Goal: Task Accomplishment & Management: Manage account settings

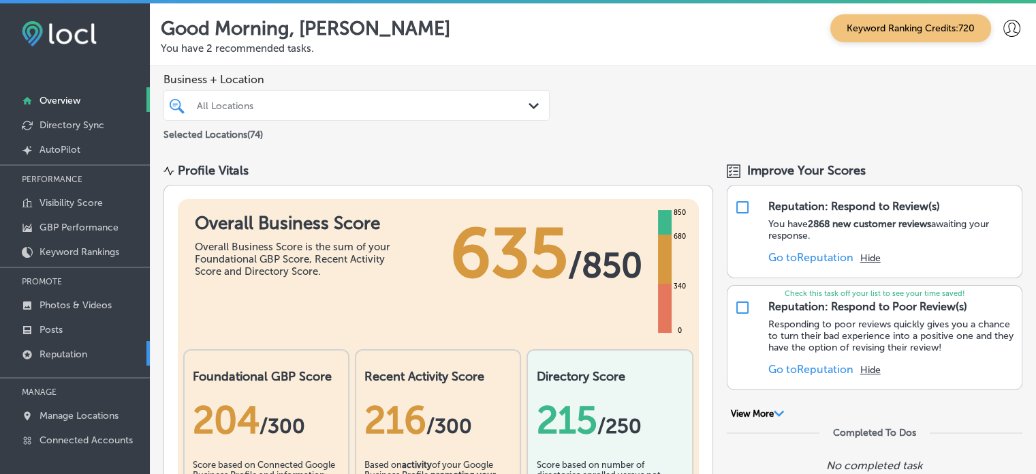
click at [52, 351] on p "Reputation" at bounding box center [64, 354] width 48 height 12
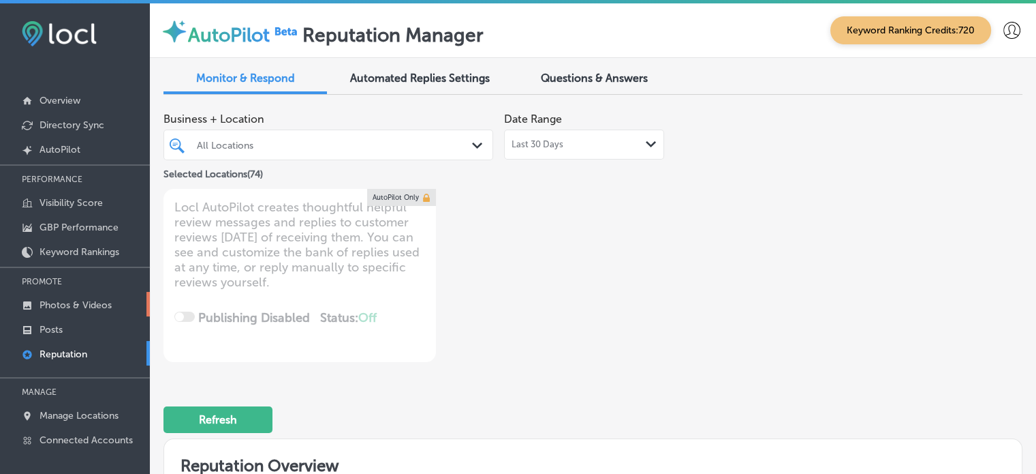
type textarea "x"
click at [71, 302] on p "Photos & Videos" at bounding box center [76, 305] width 72 height 12
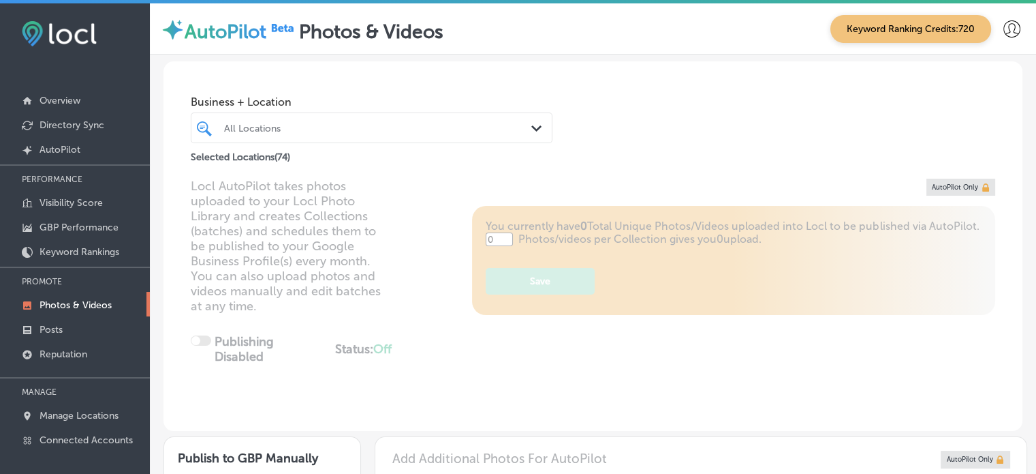
type input "5"
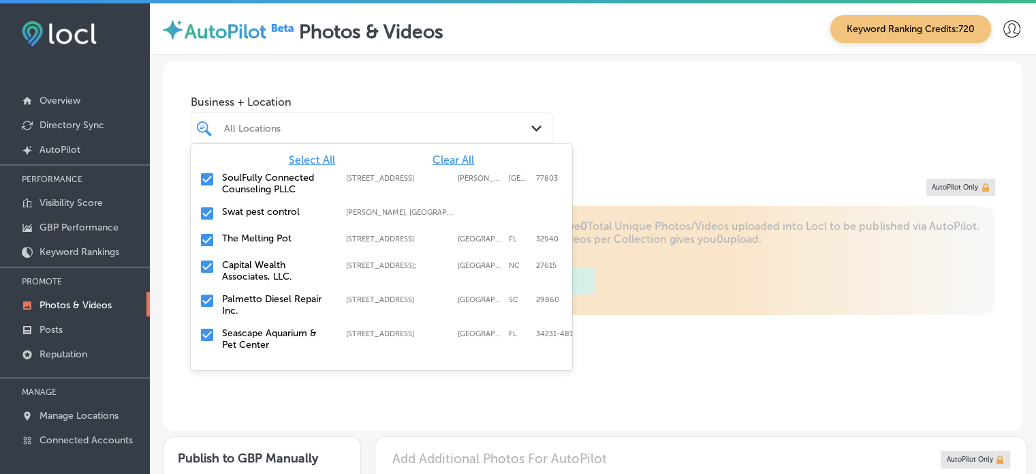
click at [367, 140] on div "All Locations Path Created with Sketch." at bounding box center [372, 127] width 362 height 31
click at [442, 159] on span "Clear All" at bounding box center [454, 159] width 42 height 13
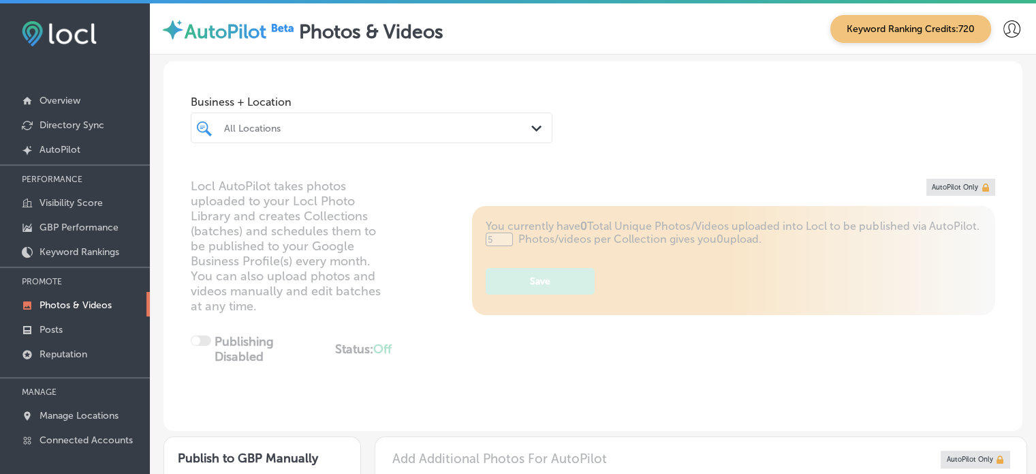
click at [369, 128] on div "All Locations" at bounding box center [378, 128] width 309 height 12
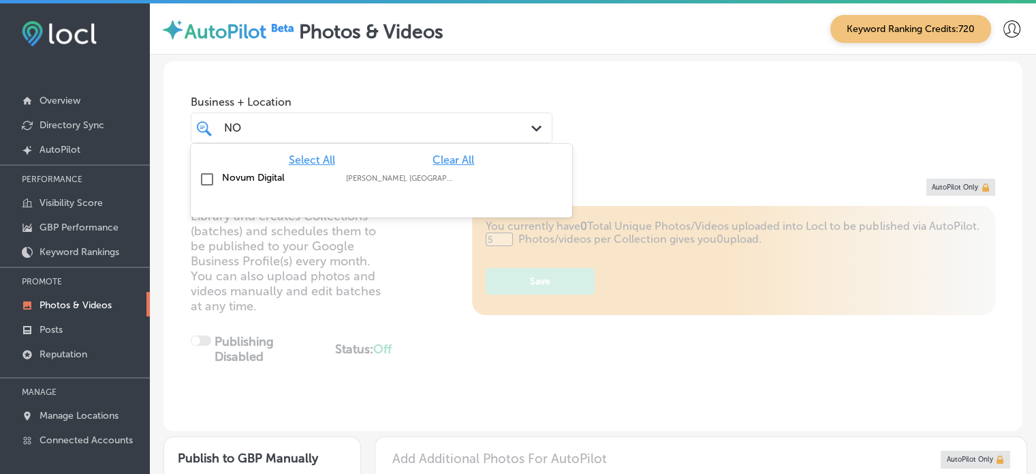
type input "NOV"
type input "0"
click at [232, 175] on label "Novum Digital" at bounding box center [277, 178] width 110 height 12
type input "NOVUM"
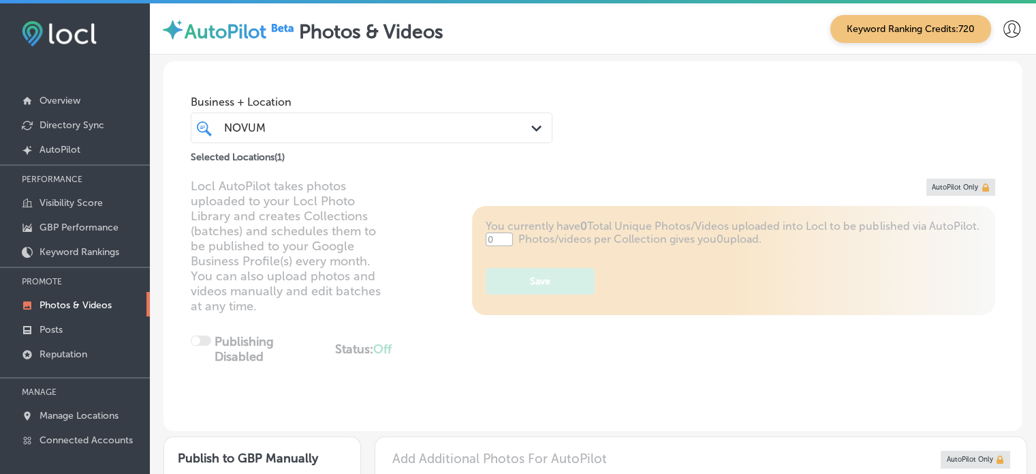
click at [703, 120] on div "Business + Location [GEOGRAPHIC_DATA] Path Created with Sketch. Selected Locati…" at bounding box center [593, 113] width 859 height 104
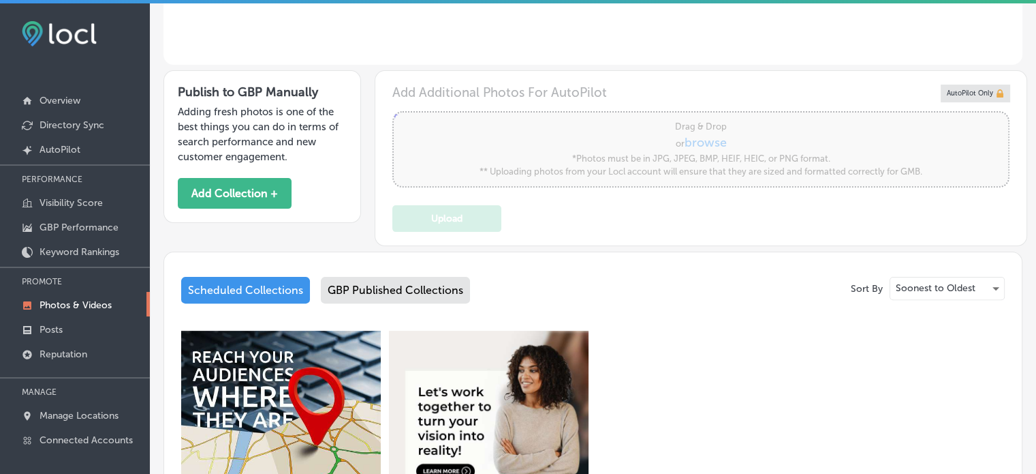
type input "5"
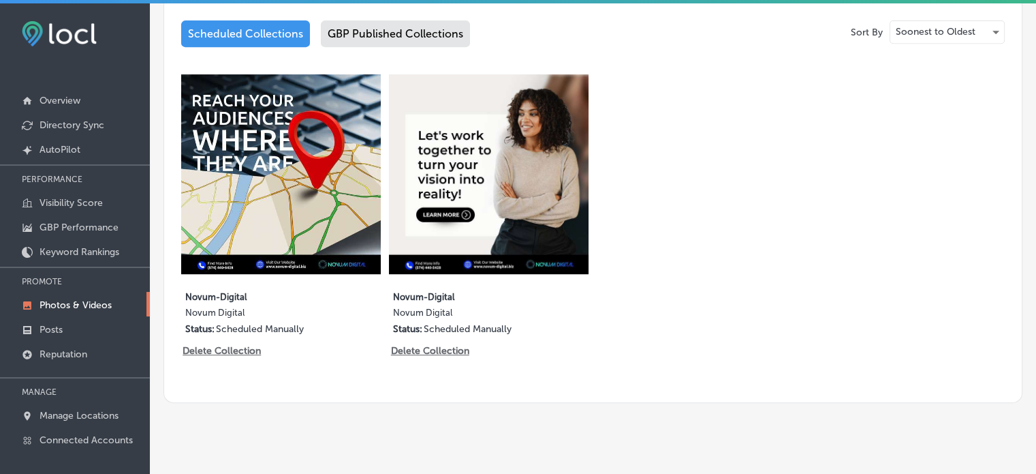
scroll to position [624, 0]
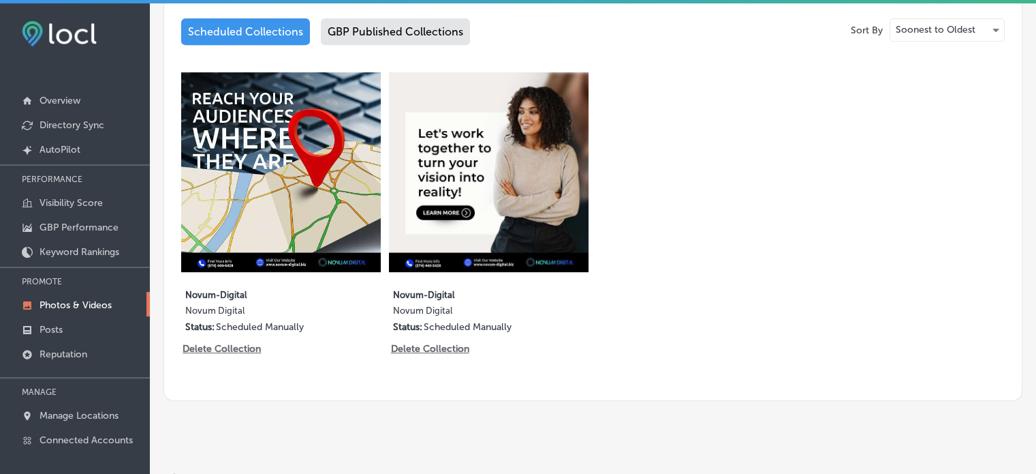
click at [379, 19] on div "GBP Published Collections" at bounding box center [395, 31] width 149 height 27
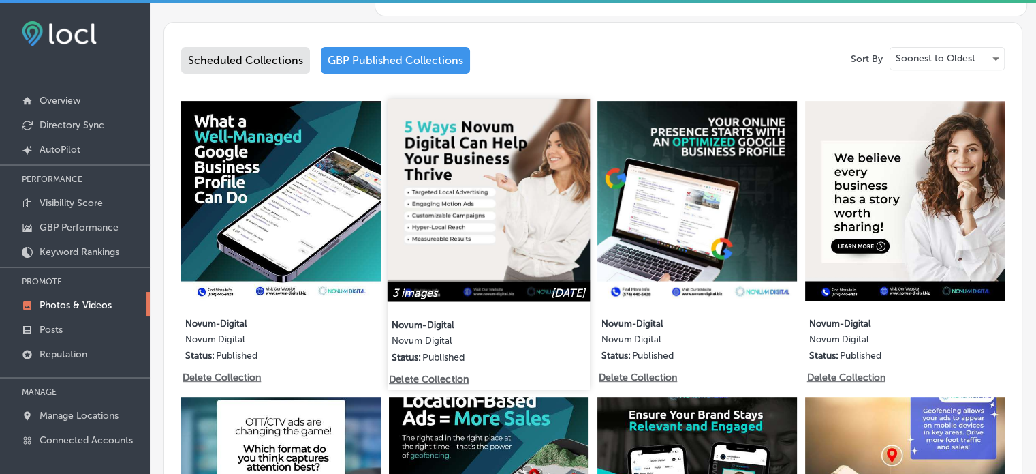
scroll to position [595, 0]
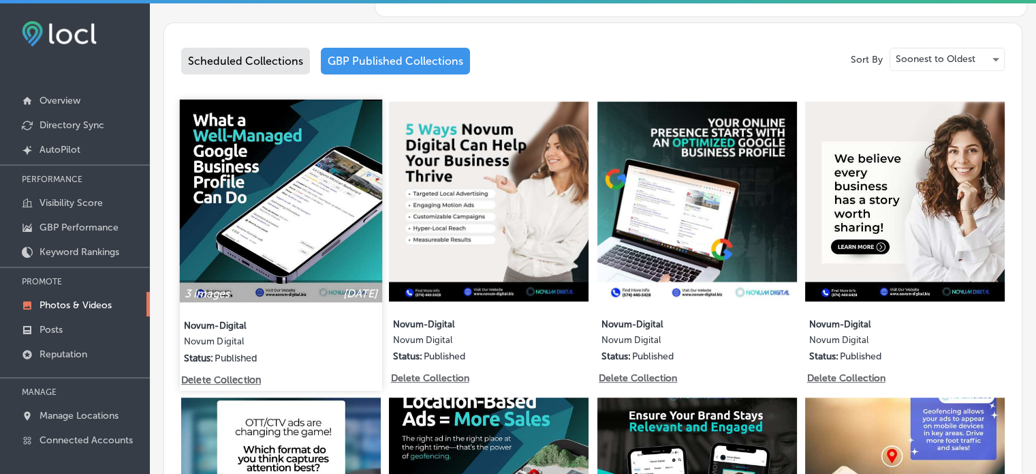
click at [262, 149] on img at bounding box center [281, 200] width 202 height 202
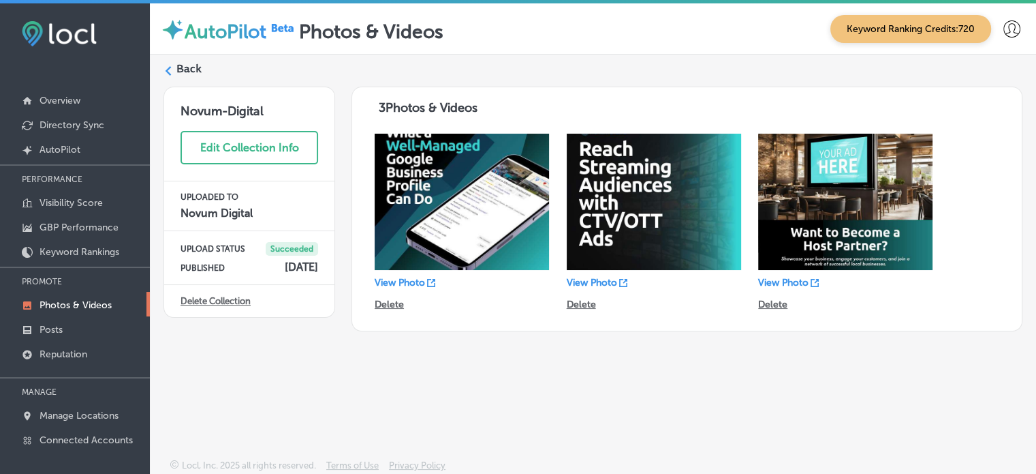
click at [186, 72] on label "Back" at bounding box center [188, 68] width 25 height 15
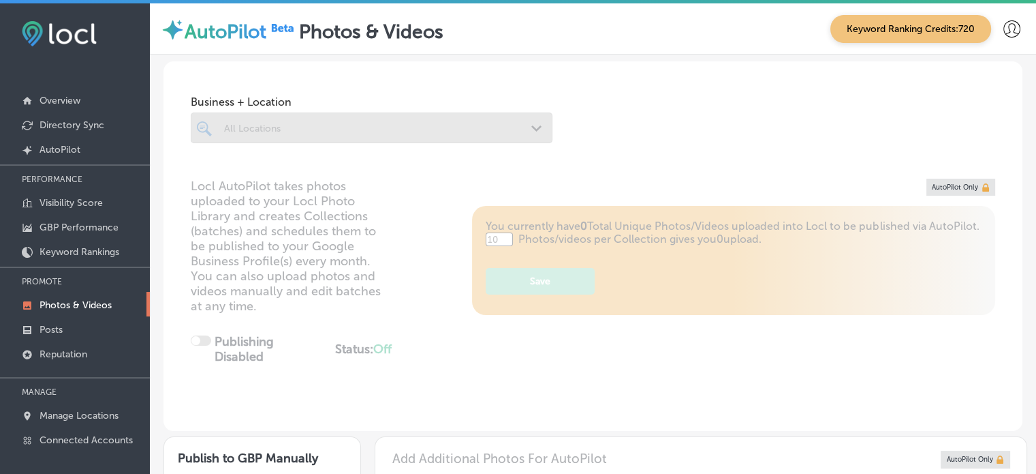
type input "5"
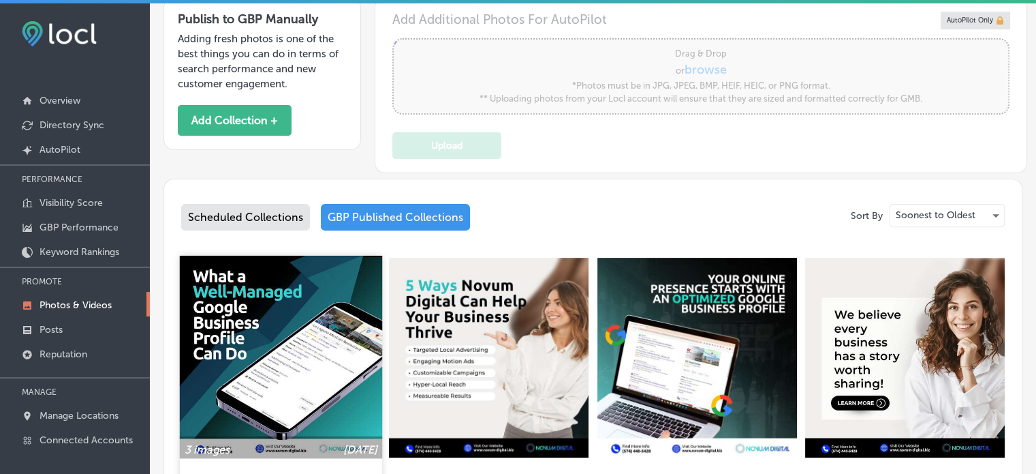
scroll to position [440, 0]
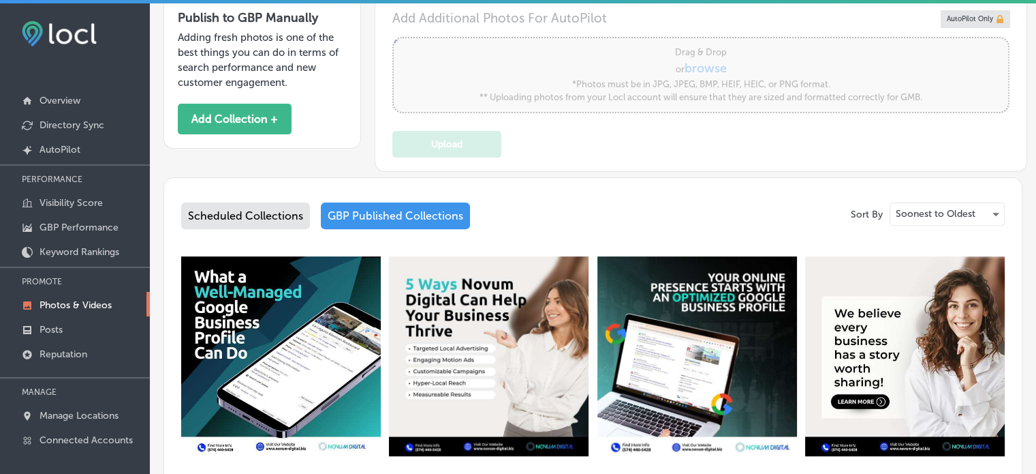
click at [266, 206] on div "Scheduled Collections" at bounding box center [245, 215] width 129 height 27
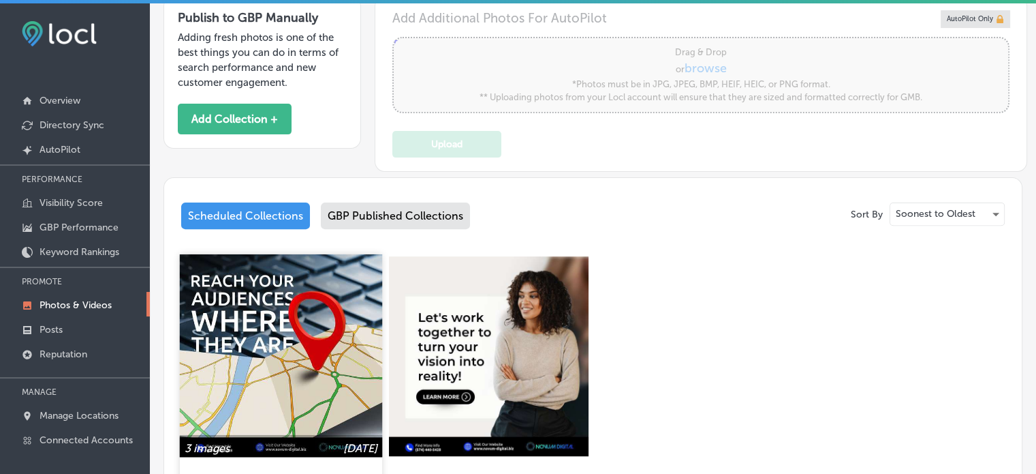
scroll to position [630, 0]
